Goal: Task Accomplishment & Management: Use online tool/utility

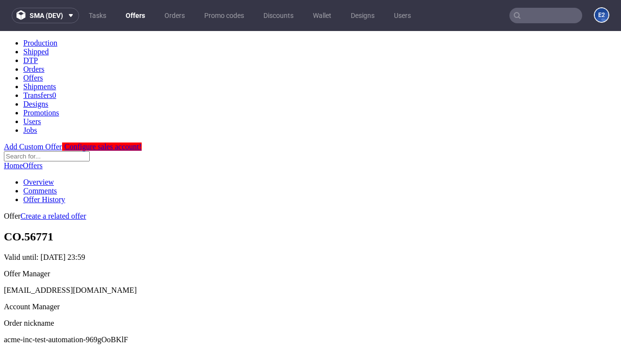
scroll to position [96, 0]
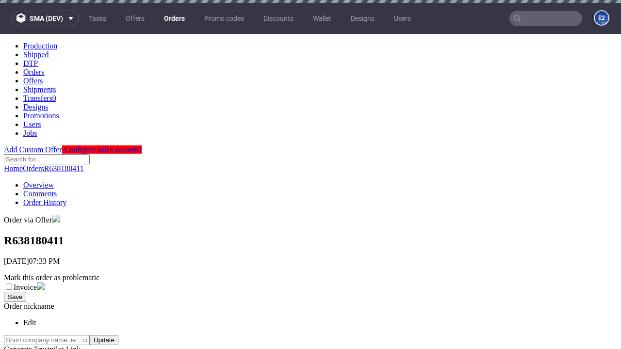
scroll to position [388, 0]
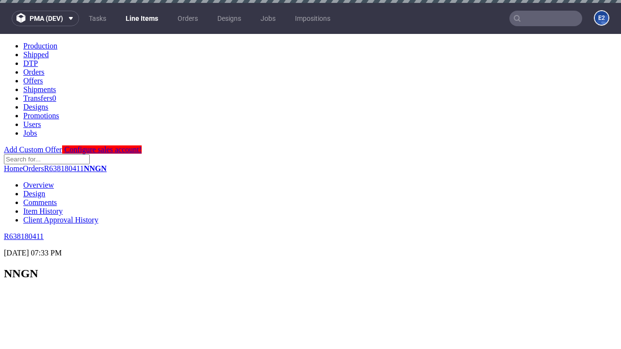
scroll to position [1569, 0]
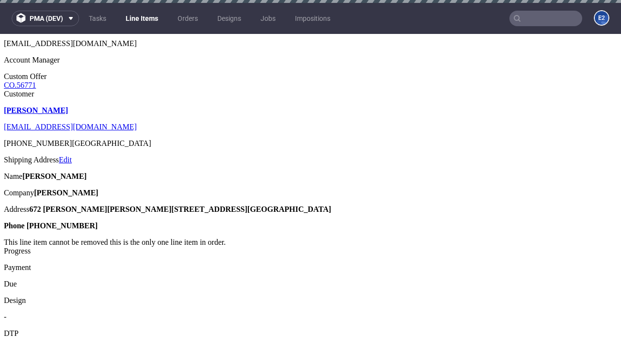
select select "accepted"
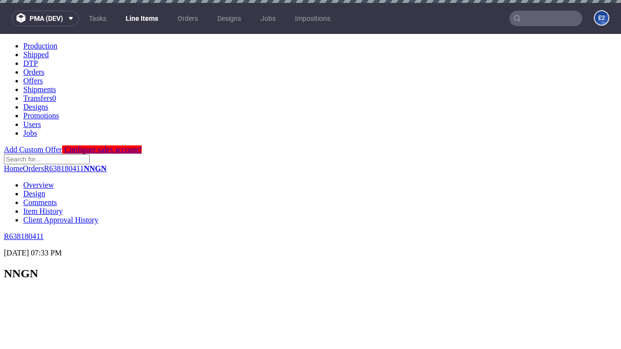
select select "received"
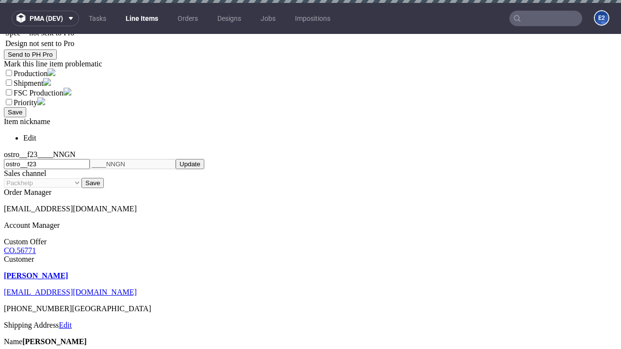
select select "accepted_dtp_issue_reprint"
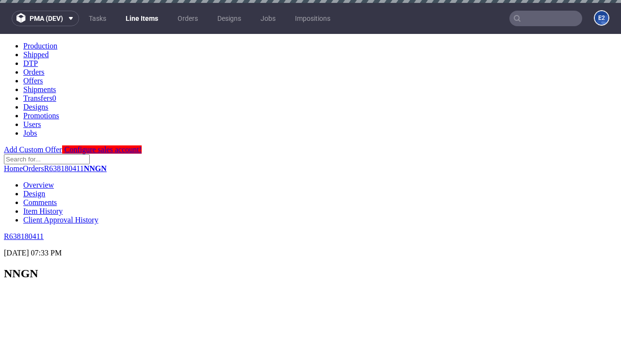
scroll to position [1605, 0]
